Goal: Find specific page/section: Find specific page/section

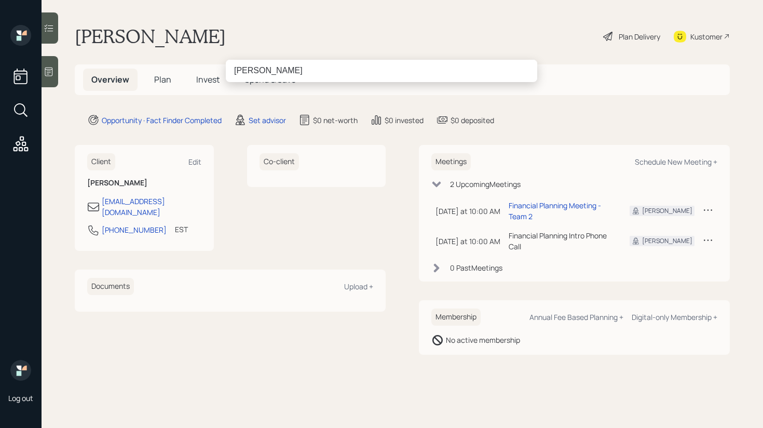
drag, startPoint x: 251, startPoint y: 72, endPoint x: 268, endPoint y: 72, distance: 17.7
click at [268, 72] on input "[PERSON_NAME]" at bounding box center [381, 71] width 311 height 22
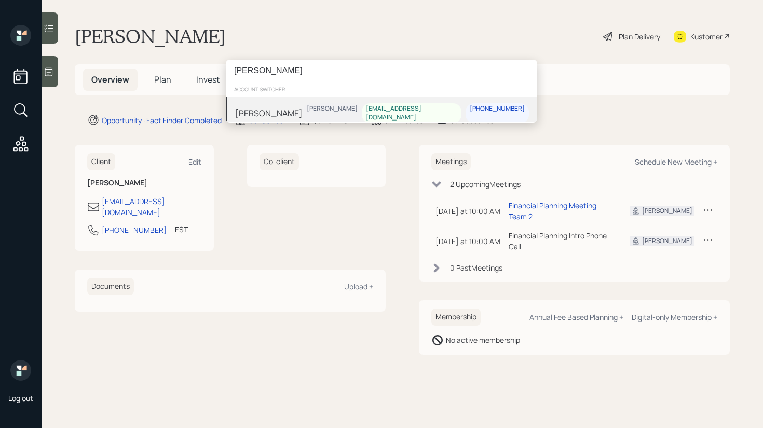
type input "[PERSON_NAME]"
click at [294, 107] on div "[PERSON_NAME] [PERSON_NAME] [EMAIL_ADDRESS][DOMAIN_NAME] [PHONE_NUMBER]" at bounding box center [381, 113] width 311 height 32
